Goal: Entertainment & Leisure: Consume media (video, audio)

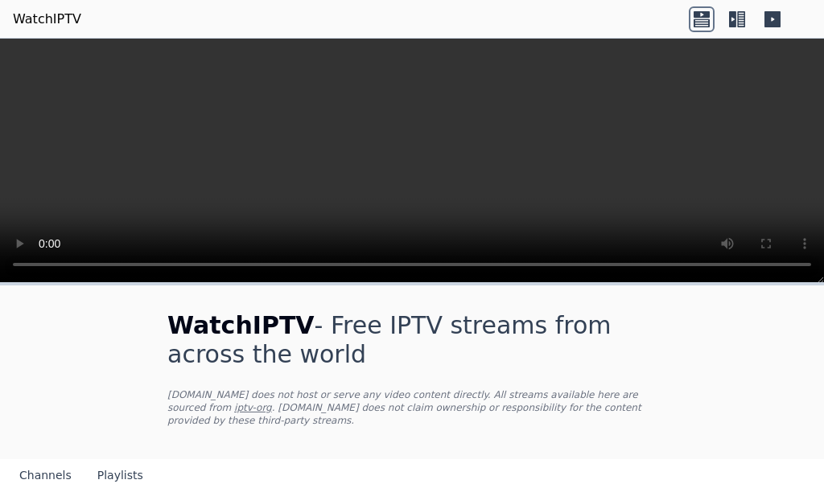
click at [702, 19] on icon at bounding box center [702, 19] width 26 height 26
click at [701, 22] on icon at bounding box center [701, 23] width 16 height 8
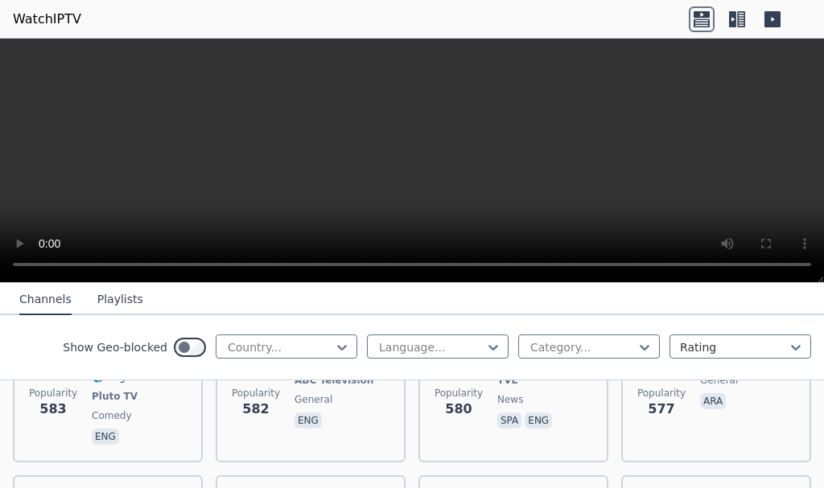
scroll to position [5581, 0]
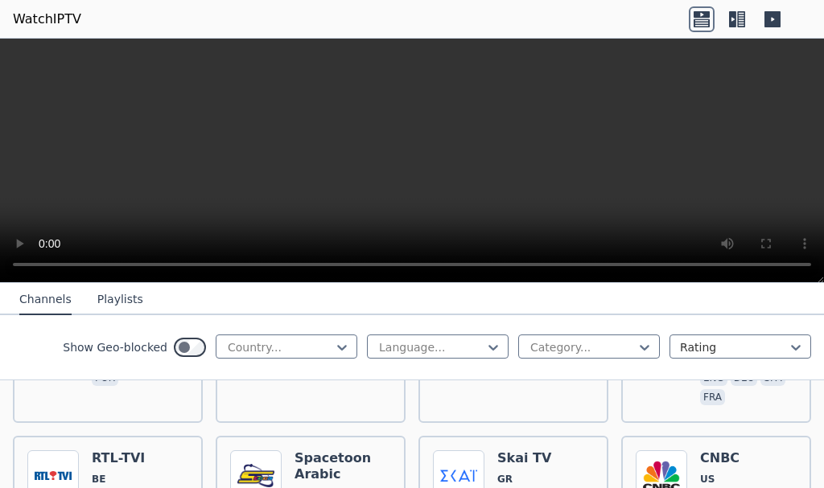
click at [106, 295] on button "Playlists" at bounding box center [120, 300] width 46 height 31
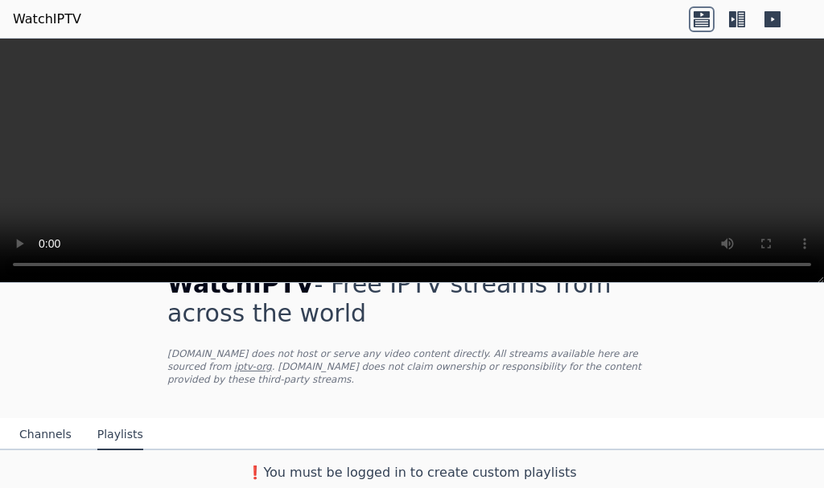
scroll to position [28, 0]
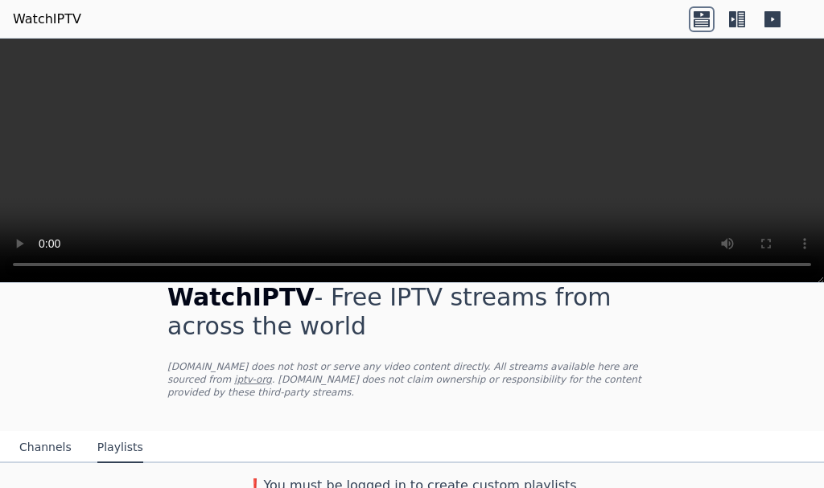
click at [30, 433] on button "Channels" at bounding box center [45, 448] width 52 height 31
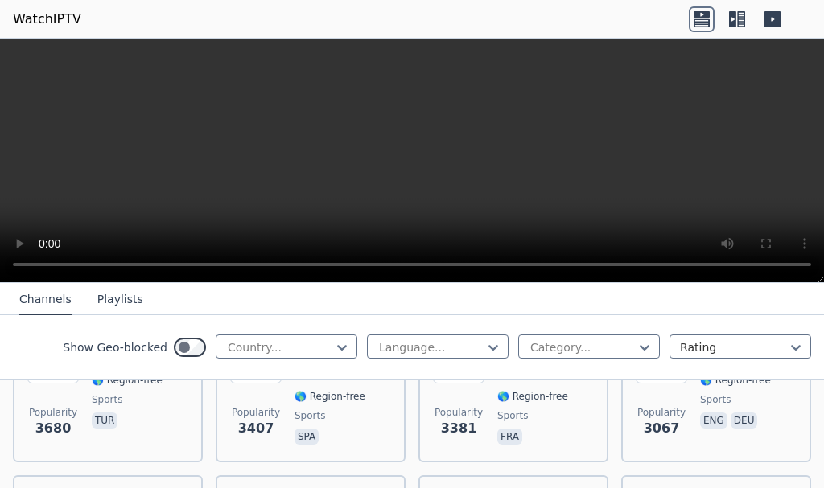
scroll to position [591, 0]
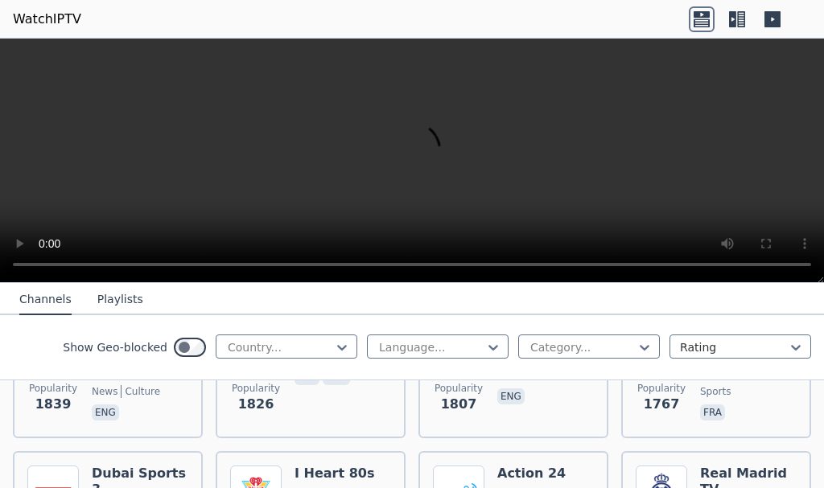
scroll to position [1476, 0]
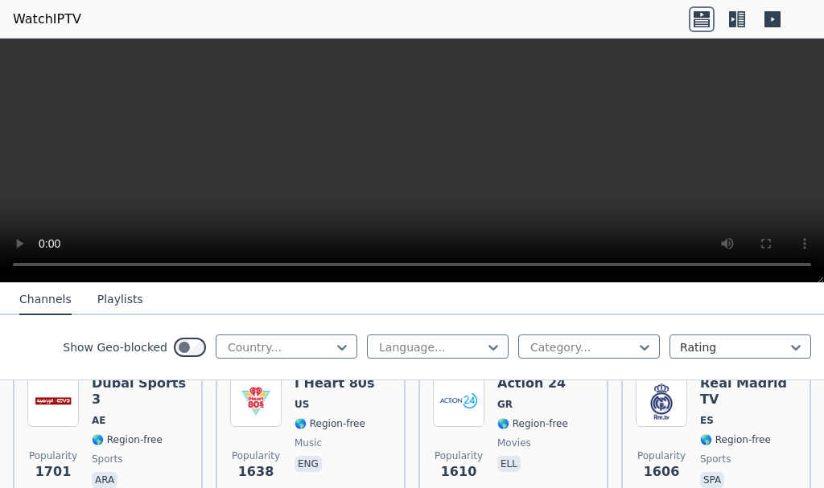
click at [702, 14] on icon at bounding box center [702, 19] width 26 height 26
click at [730, 19] on icon at bounding box center [732, 19] width 7 height 16
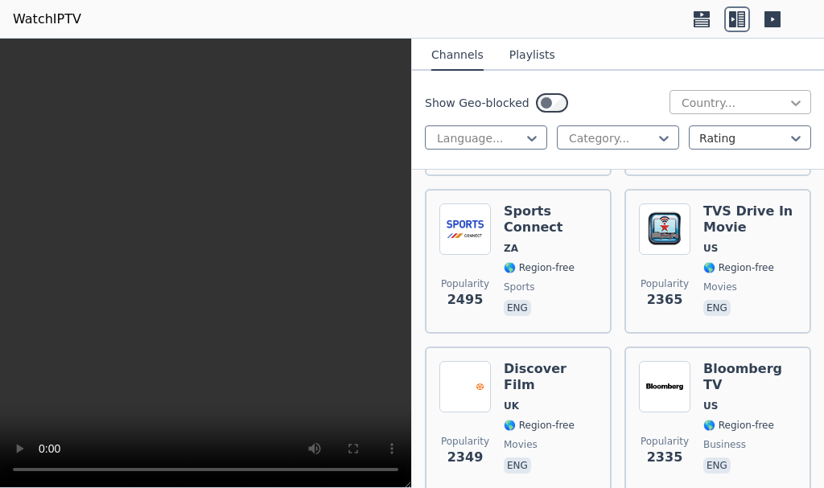
click at [788, 108] on icon at bounding box center [796, 103] width 16 height 16
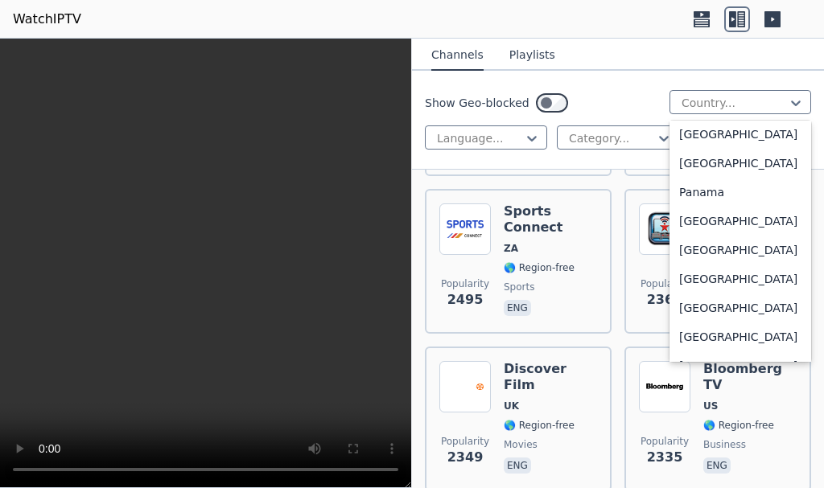
scroll to position [4127, 0]
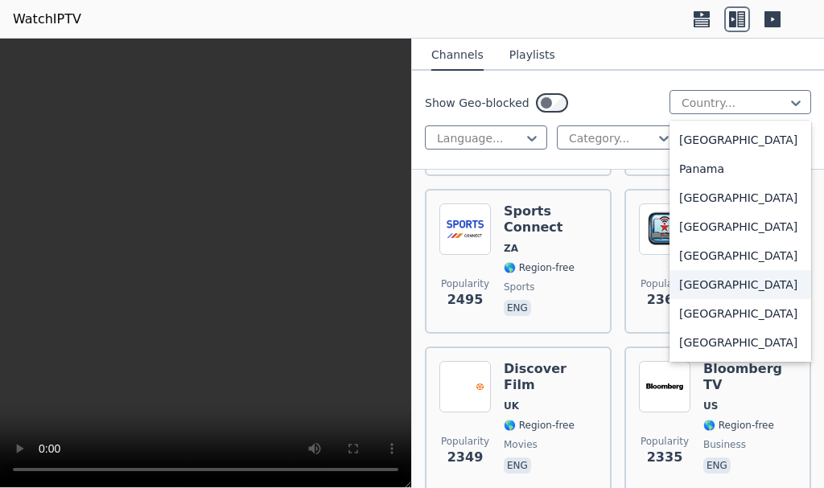
click at [712, 299] on div "[GEOGRAPHIC_DATA]" at bounding box center [740, 284] width 142 height 29
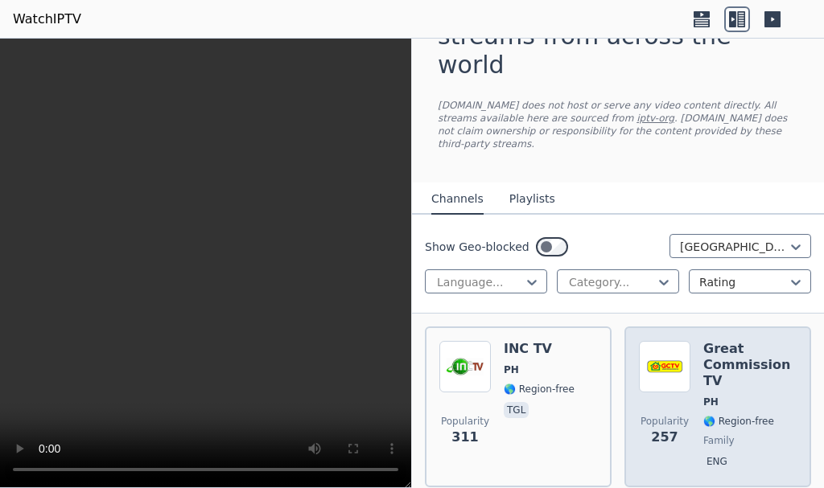
scroll to position [31, 0]
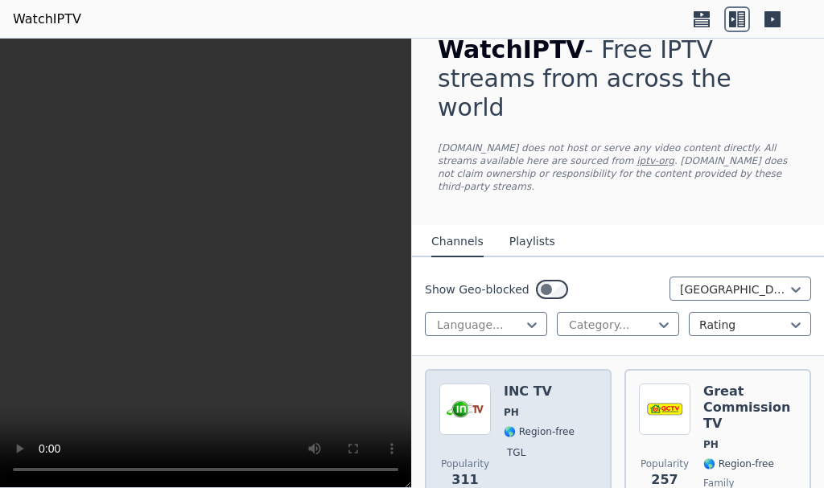
click at [501, 384] on div "Popularity 311 INC TV PH 🌎 Region-free tgl" at bounding box center [518, 450] width 158 height 132
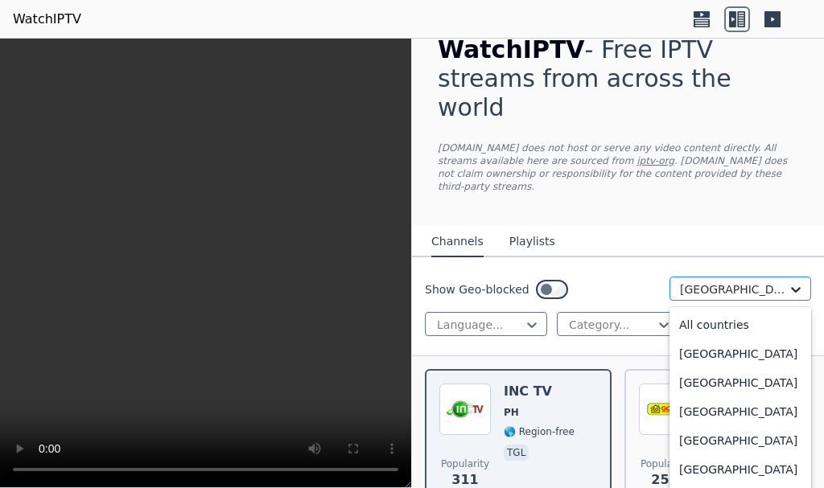
click at [788, 282] on icon at bounding box center [796, 290] width 16 height 16
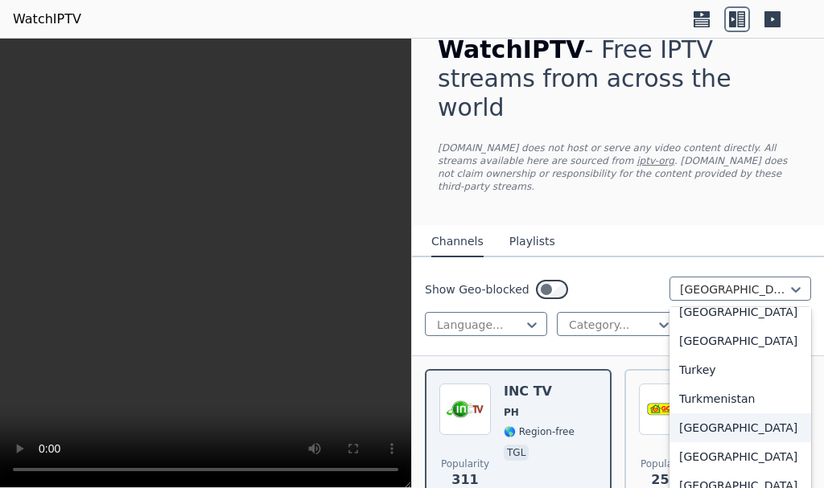
scroll to position [5634, 0]
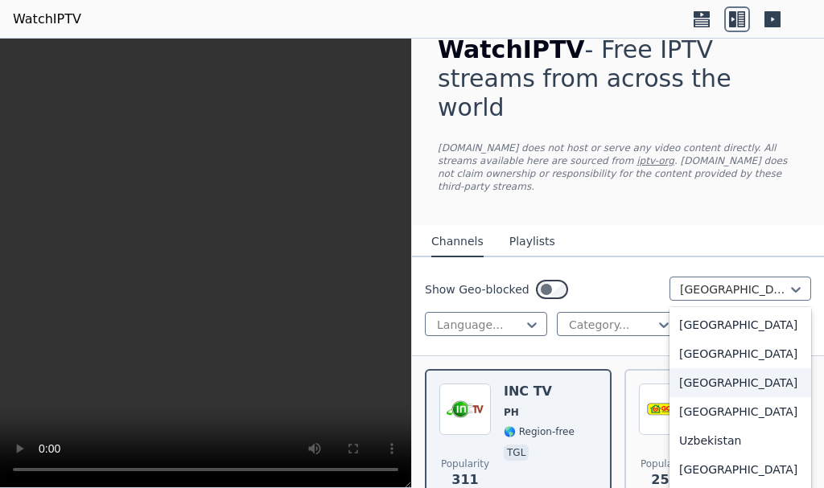
click at [708, 397] on div "[GEOGRAPHIC_DATA]" at bounding box center [740, 382] width 142 height 29
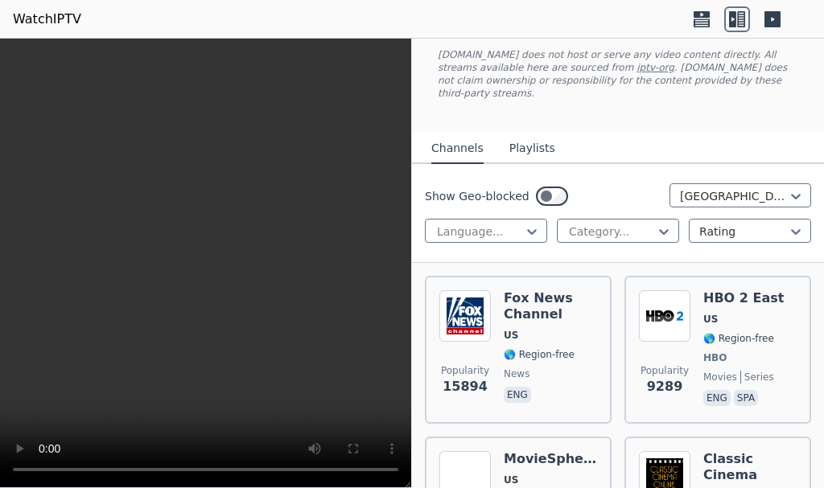
scroll to position [112, 0]
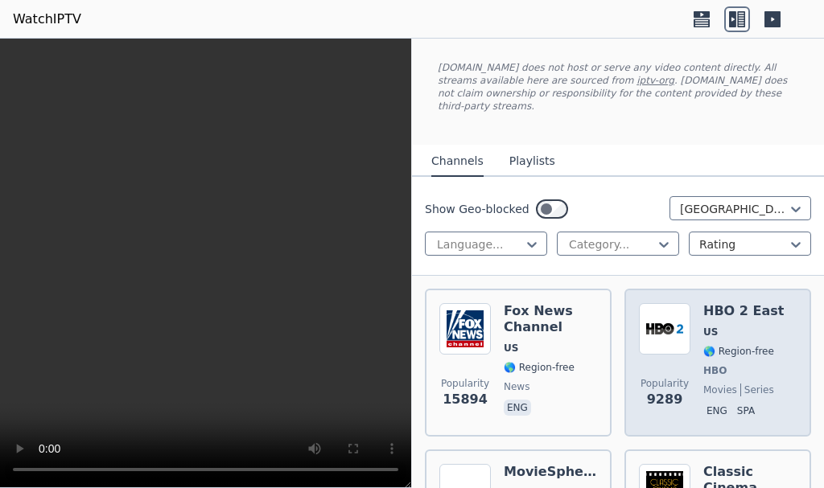
click at [668, 377] on span "Popularity" at bounding box center [664, 383] width 48 height 13
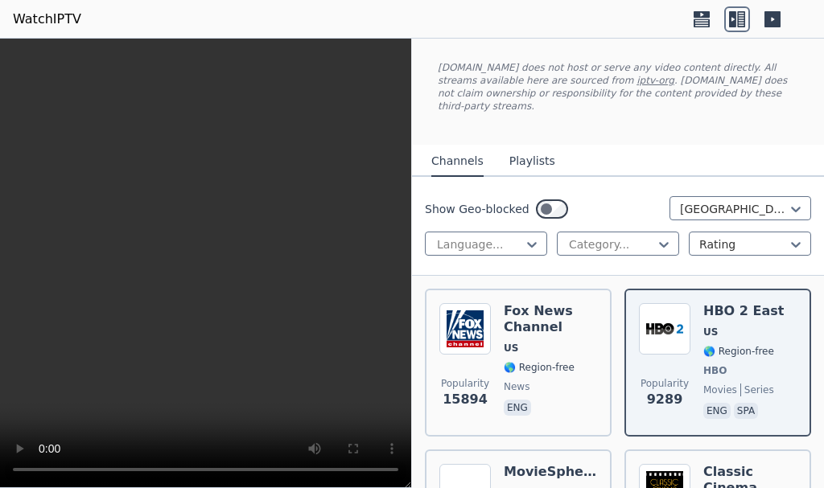
click at [726, 25] on icon at bounding box center [737, 19] width 26 height 26
click at [734, 23] on icon at bounding box center [732, 19] width 7 height 16
click at [777, 14] on icon at bounding box center [772, 19] width 16 height 16
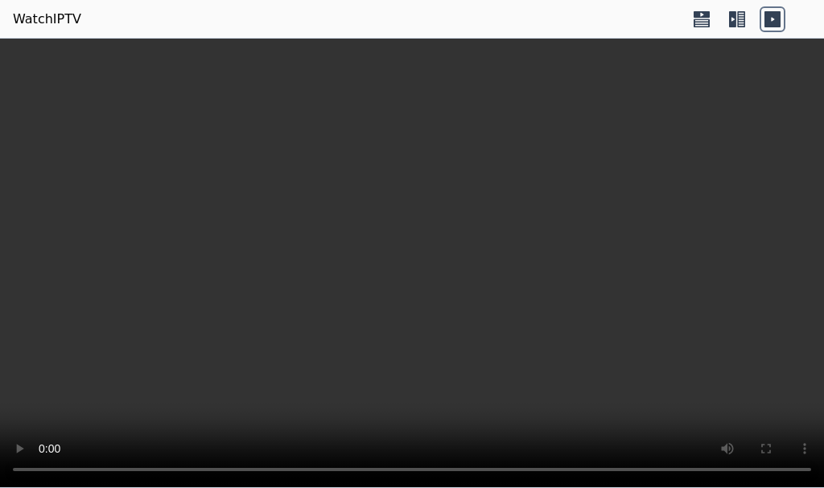
click at [697, 14] on icon at bounding box center [701, 14] width 16 height 6
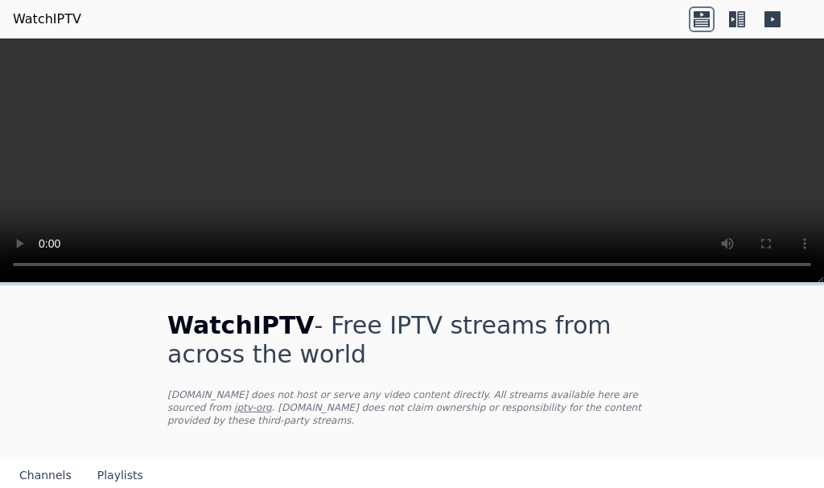
click at [770, 20] on icon at bounding box center [772, 19] width 16 height 16
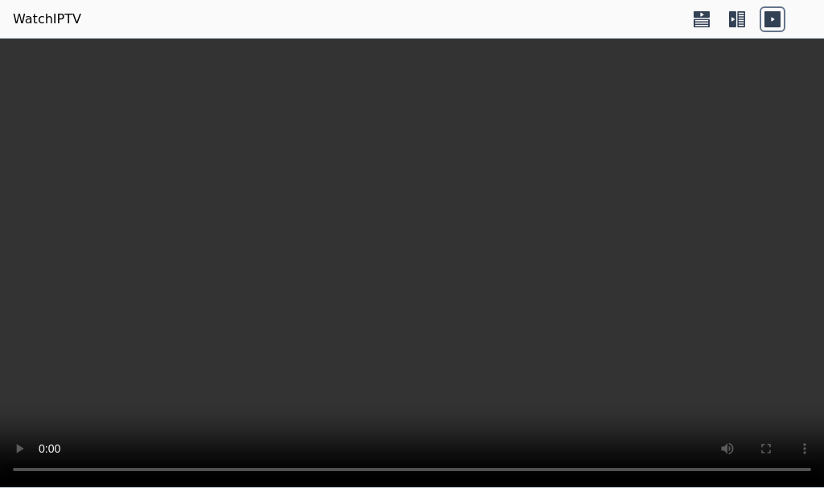
click at [670, 297] on video at bounding box center [412, 264] width 824 height 450
click at [732, 19] on icon at bounding box center [737, 19] width 26 height 26
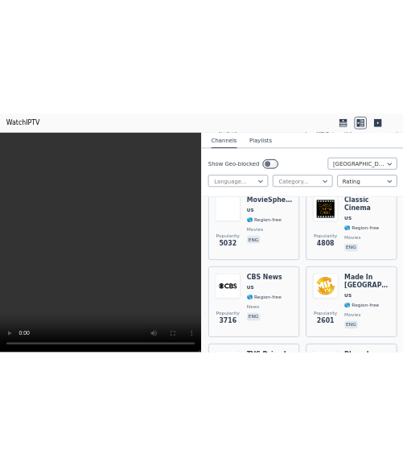
scroll to position [322, 0]
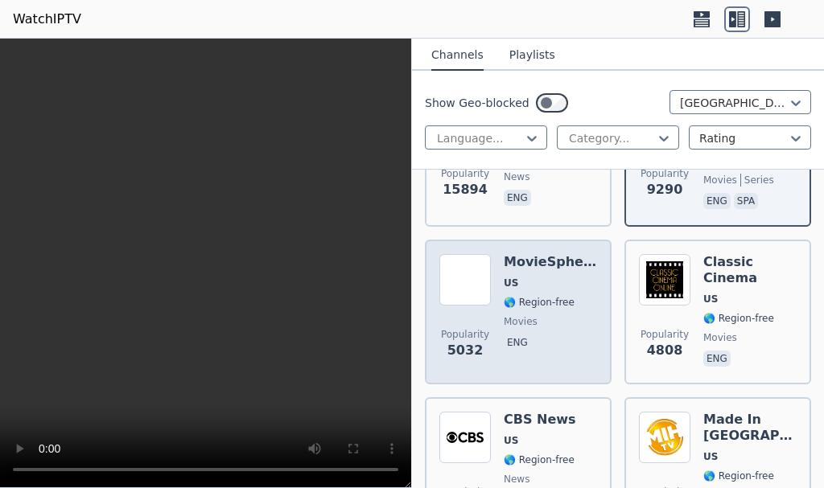
click at [552, 296] on span "🌎 Region-free" at bounding box center [539, 302] width 71 height 13
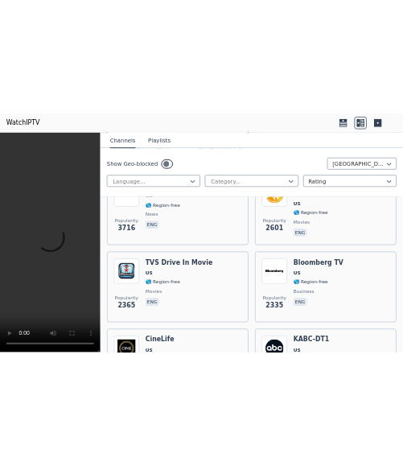
scroll to position [309, 0]
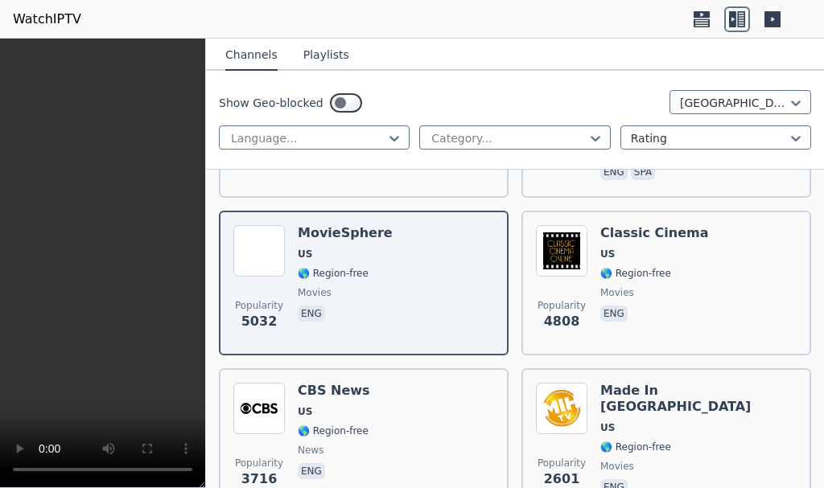
click at [734, 24] on icon at bounding box center [732, 19] width 7 height 16
click at [732, 27] on icon at bounding box center [732, 19] width 7 height 16
click at [699, 8] on icon at bounding box center [702, 19] width 26 height 26
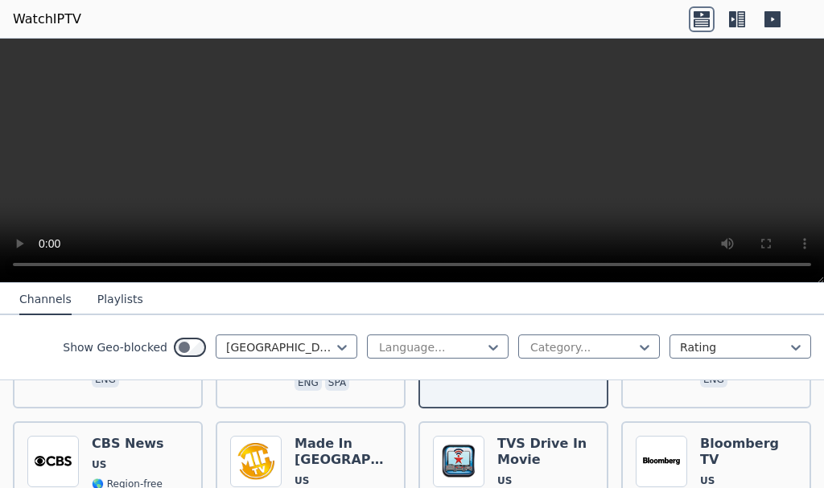
click at [101, 213] on video at bounding box center [412, 161] width 824 height 245
click at [728, 14] on icon at bounding box center [737, 19] width 26 height 26
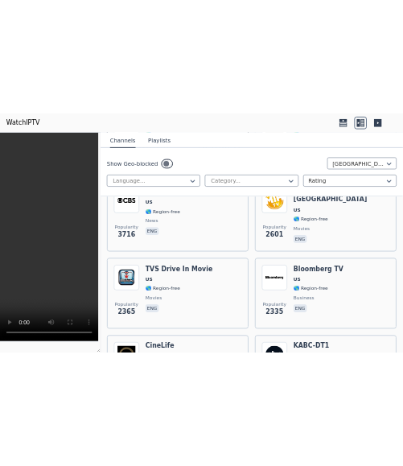
scroll to position [296, 0]
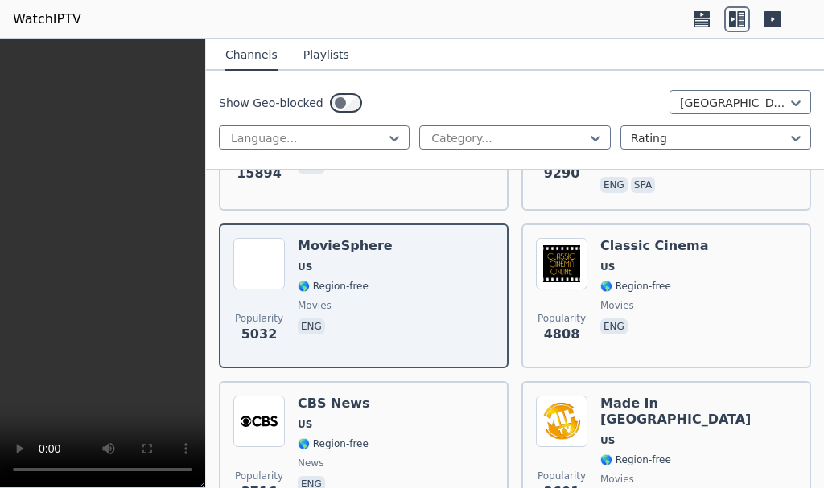
click at [735, 22] on icon at bounding box center [732, 19] width 7 height 16
click at [105, 126] on video at bounding box center [102, 264] width 205 height 450
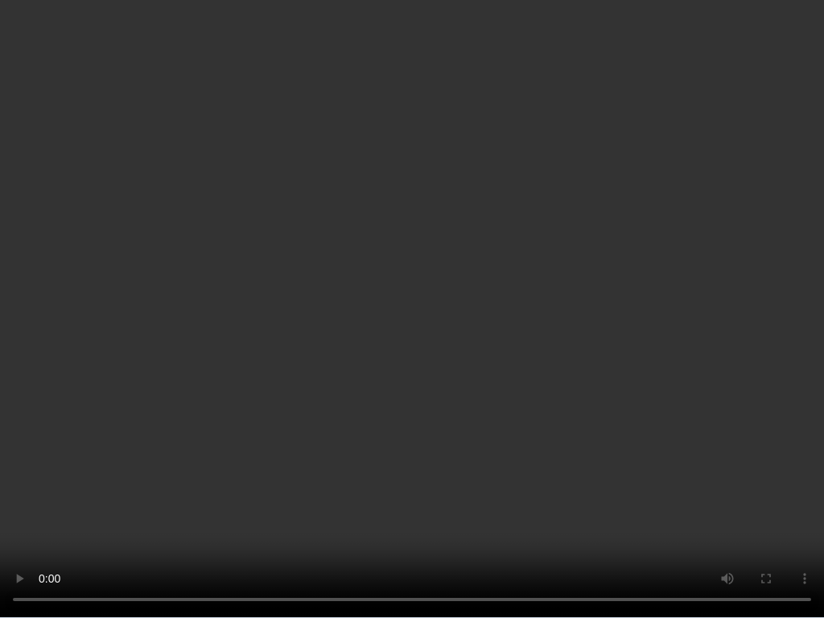
click at [630, 487] on video at bounding box center [412, 309] width 824 height 618
click at [640, 487] on video at bounding box center [412, 309] width 824 height 618
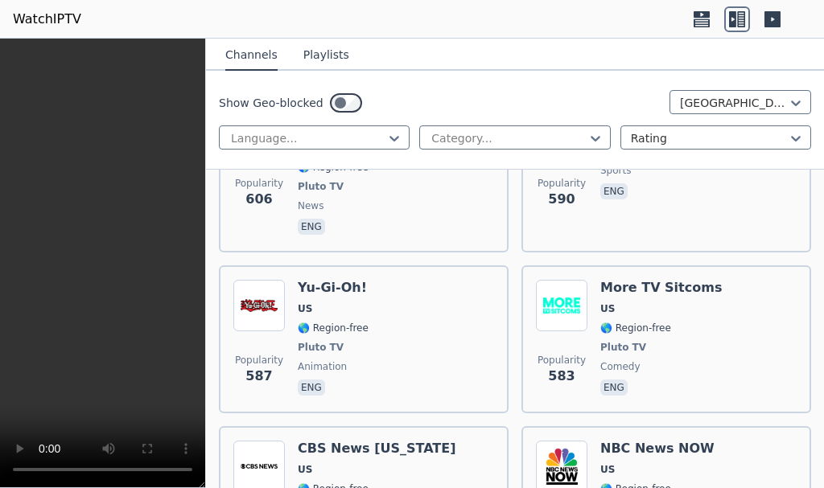
scroll to position [4647, 0]
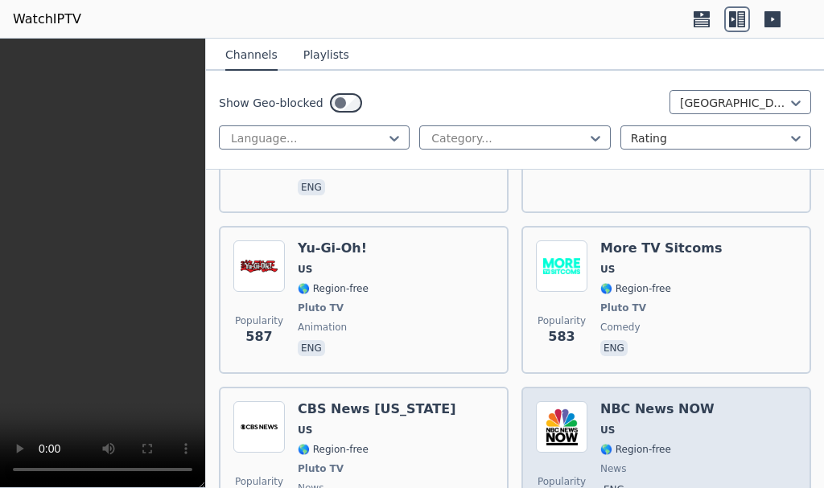
click at [633, 387] on div "Popularity 574 NBC News NOW US 🌎 Region-free news eng" at bounding box center [666, 461] width 290 height 148
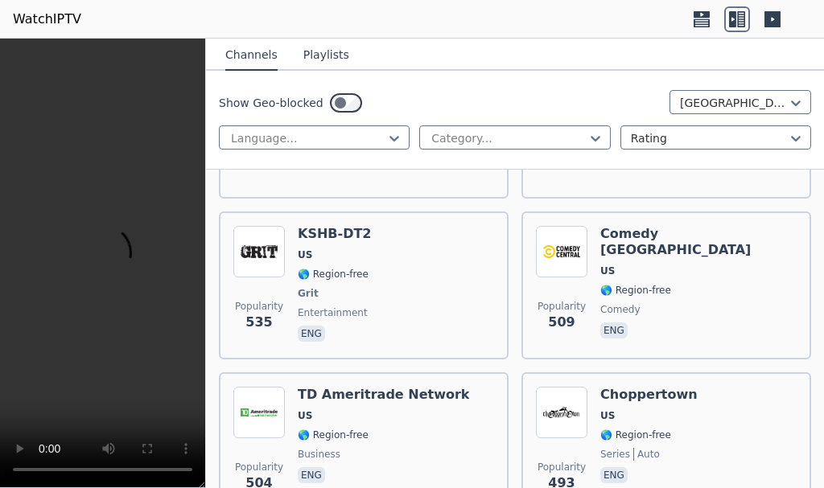
scroll to position [5291, 0]
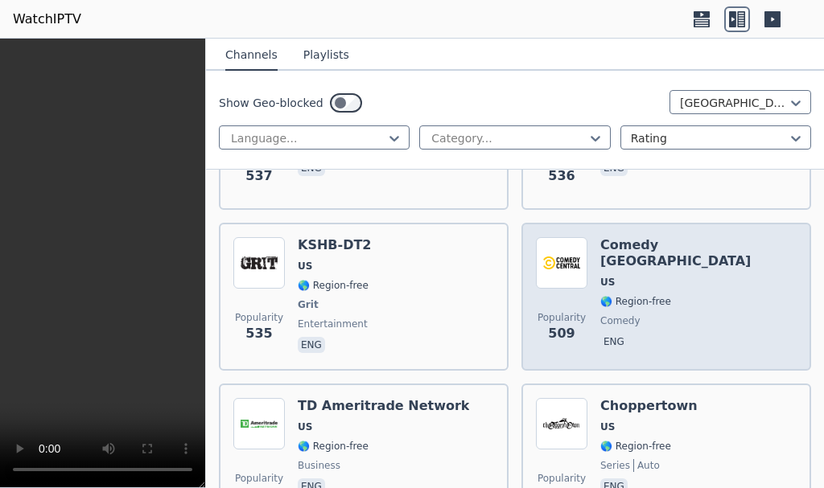
click at [601, 237] on div "Comedy [GEOGRAPHIC_DATA] 🌎 Region-free comedy eng" at bounding box center [698, 296] width 196 height 119
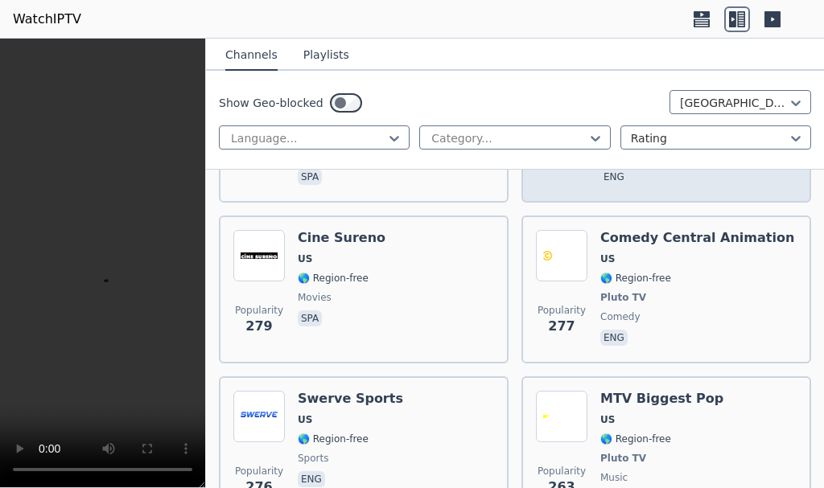
scroll to position [8026, 0]
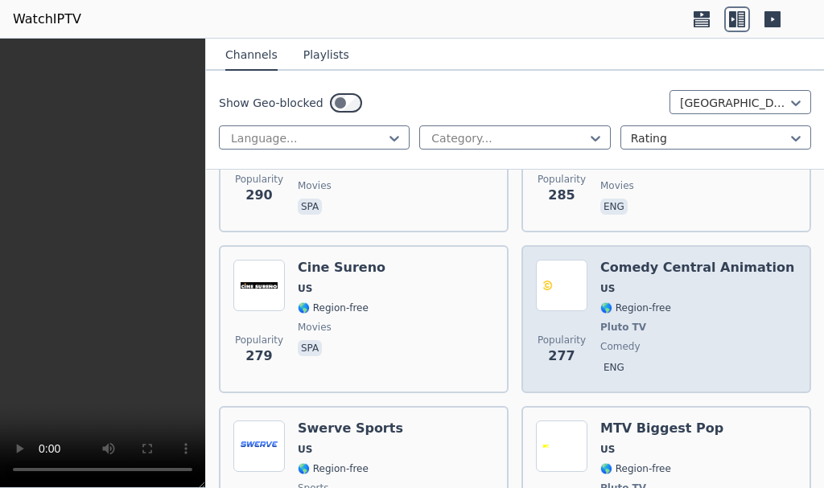
click at [598, 300] on div "Popularity 277 Comedy Central Animation US 🌎 Region-free Pluto TV comedy eng" at bounding box center [666, 319] width 290 height 148
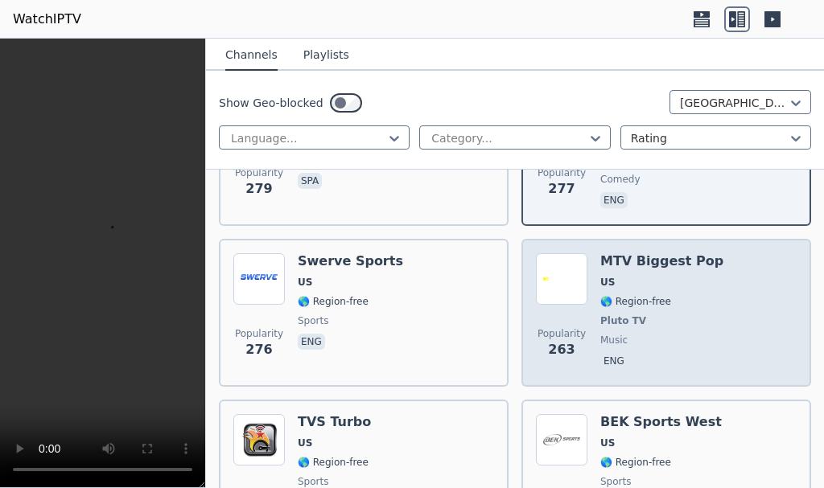
scroll to position [8348, 0]
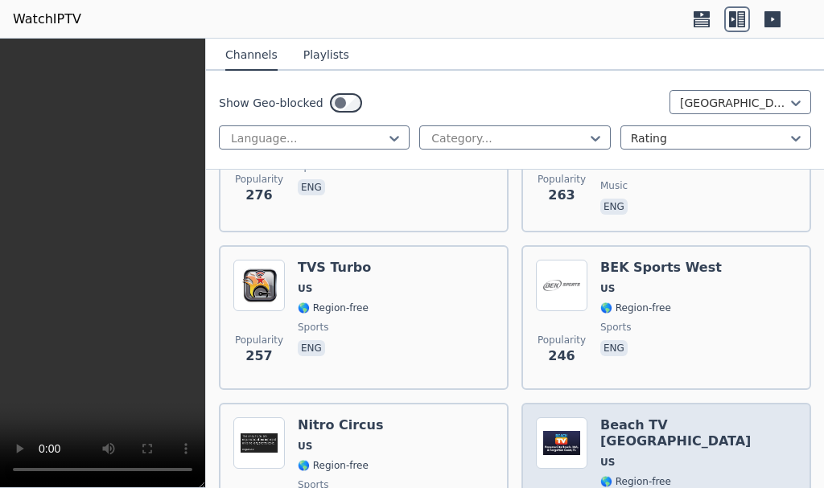
click at [551, 417] on img at bounding box center [561, 442] width 51 height 51
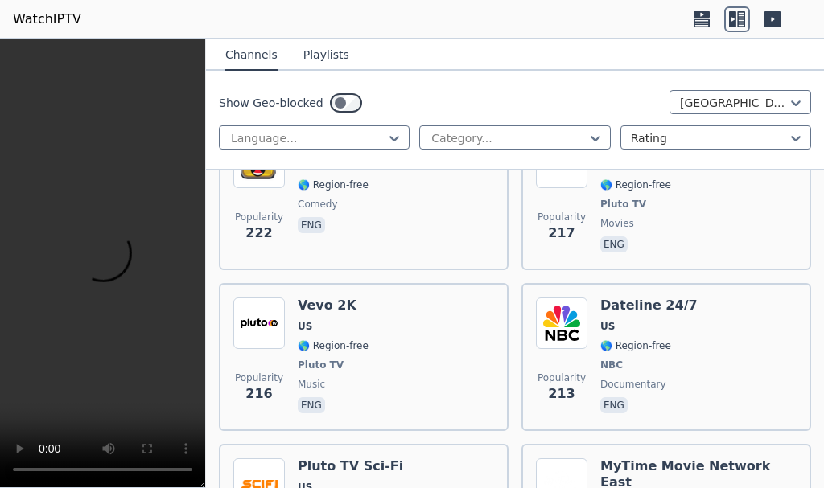
scroll to position [9635, 0]
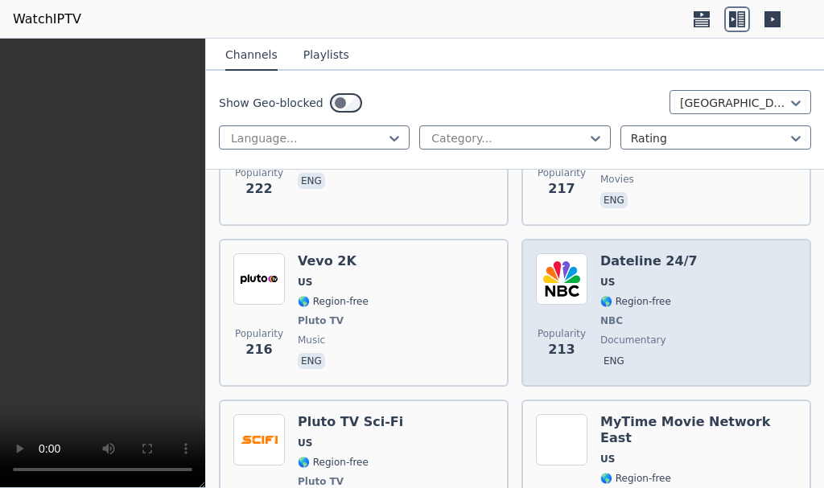
click at [601, 253] on div "Dateline 24/7 US 🌎 Region-free NBC documentary eng" at bounding box center [648, 312] width 97 height 119
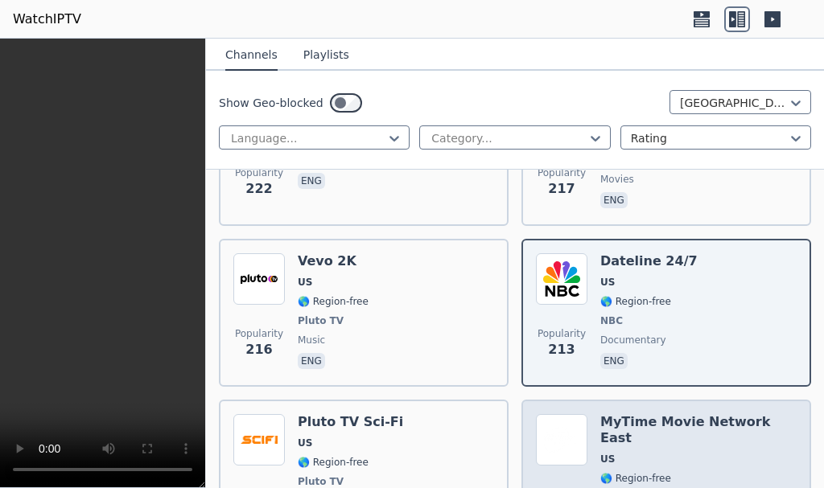
click at [646, 453] on span "US" at bounding box center [698, 459] width 196 height 13
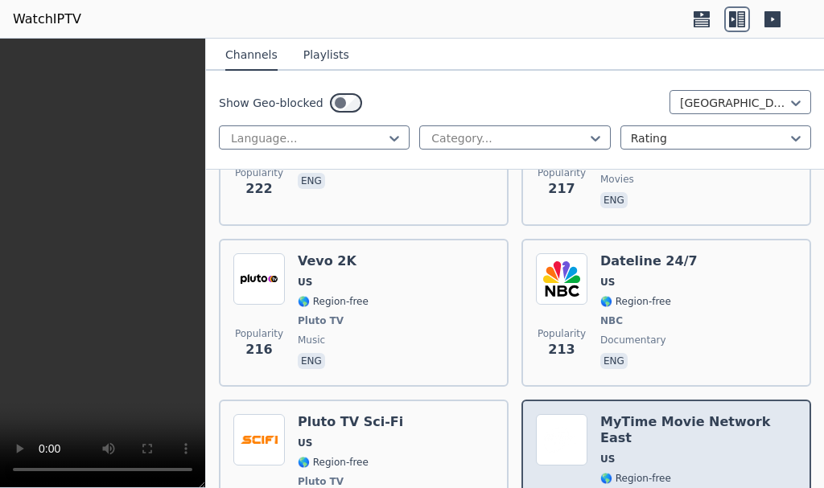
click at [634, 453] on span "US" at bounding box center [698, 459] width 196 height 13
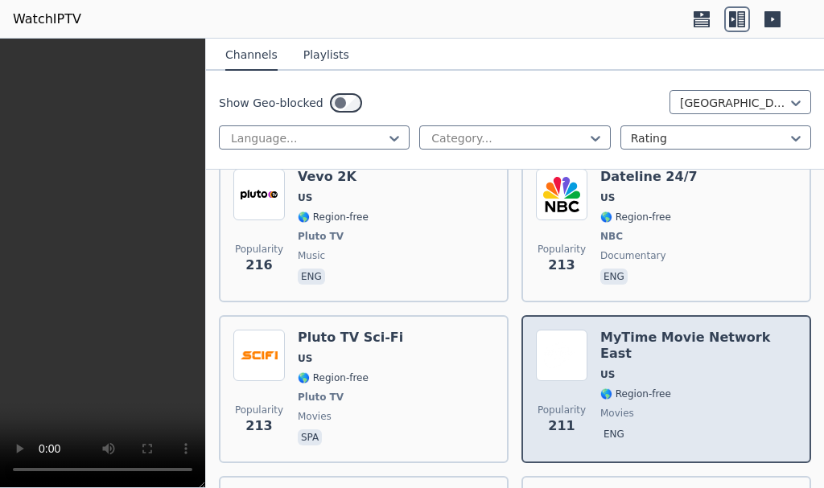
scroll to position [9956, 0]
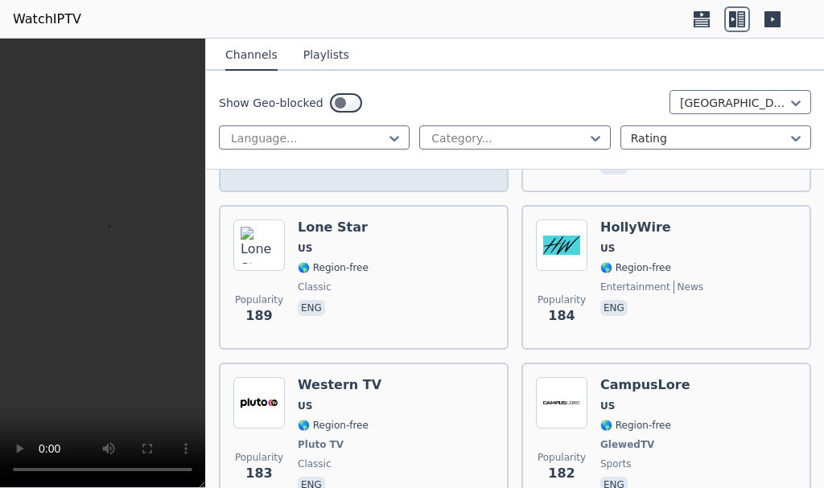
scroll to position [11083, 0]
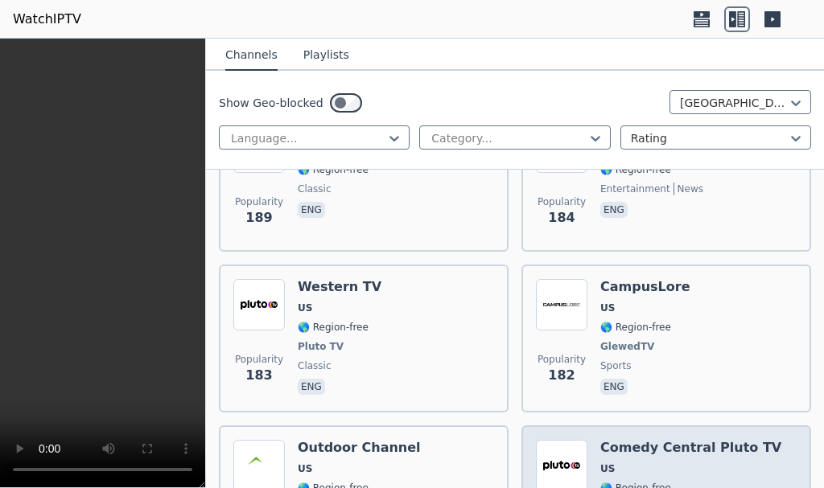
click at [602, 440] on h6 "Comedy Central Pluto TV" at bounding box center [690, 448] width 181 height 16
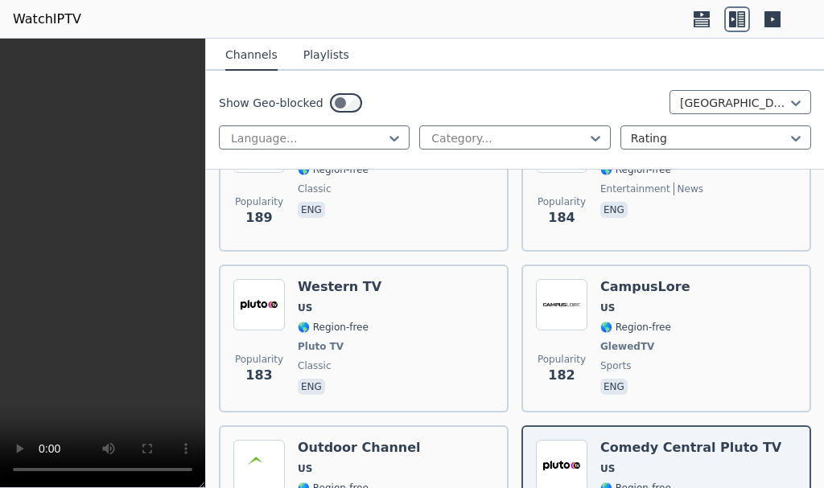
click at [305, 47] on button "Playlists" at bounding box center [326, 55] width 46 height 31
